Goal: Transaction & Acquisition: Purchase product/service

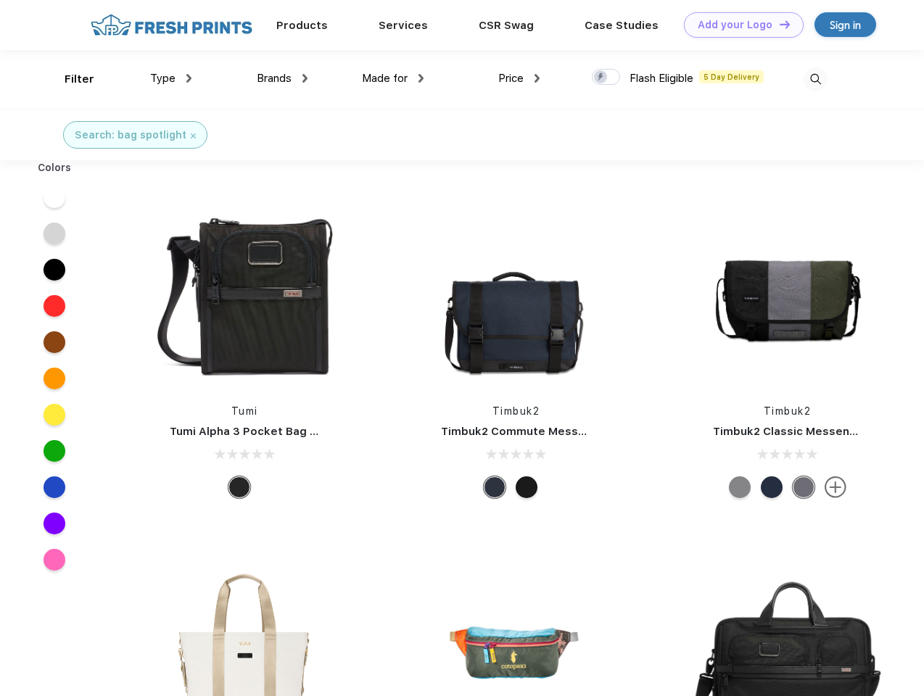
click at [738, 25] on link "Add your Logo Design Tool" at bounding box center [744, 24] width 120 height 25
click at [0, 0] on div "Design Tool" at bounding box center [0, 0] width 0 height 0
click at [778, 24] on link "Add your Logo Design Tool" at bounding box center [744, 24] width 120 height 25
click at [70, 79] on div "Filter" at bounding box center [80, 79] width 30 height 17
click at [171, 78] on span "Type" at bounding box center [162, 78] width 25 height 13
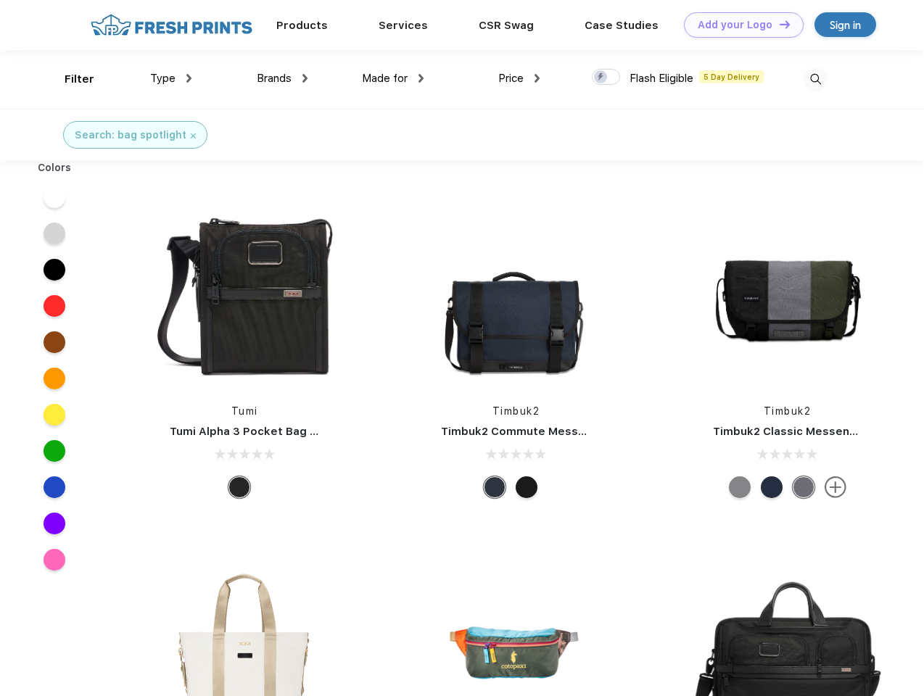
click at [282, 78] on span "Brands" at bounding box center [274, 78] width 35 height 13
click at [393, 78] on span "Made for" at bounding box center [385, 78] width 46 height 13
click at [519, 78] on span "Price" at bounding box center [510, 78] width 25 height 13
click at [606, 78] on div at bounding box center [606, 77] width 28 height 16
click at [601, 78] on input "checkbox" at bounding box center [596, 72] width 9 height 9
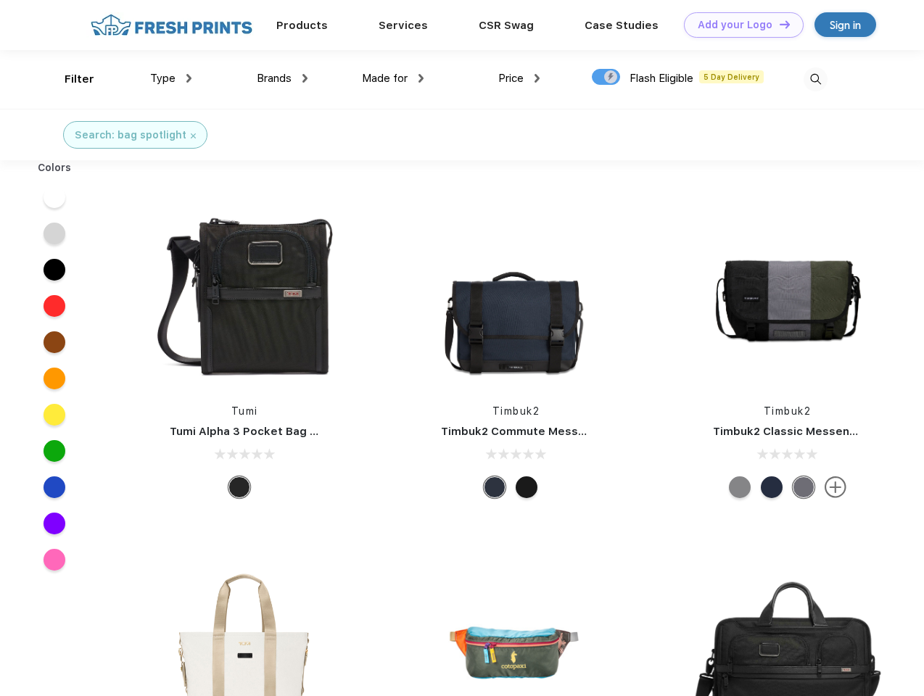
click at [815, 79] on img at bounding box center [815, 79] width 24 height 24
